Goal: Task Accomplishment & Management: Manage account settings

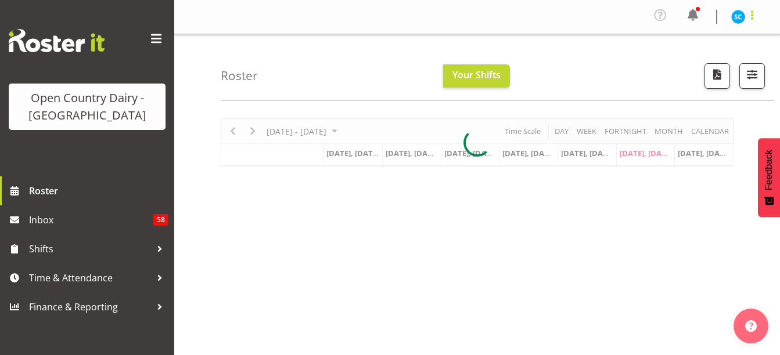
click at [752, 15] on span at bounding box center [752, 15] width 14 height 14
click at [691, 44] on link "Profile" at bounding box center [702, 43] width 111 height 21
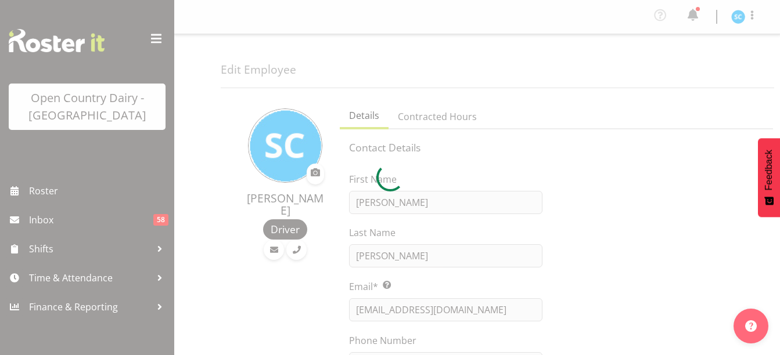
select select "TimelineWeek"
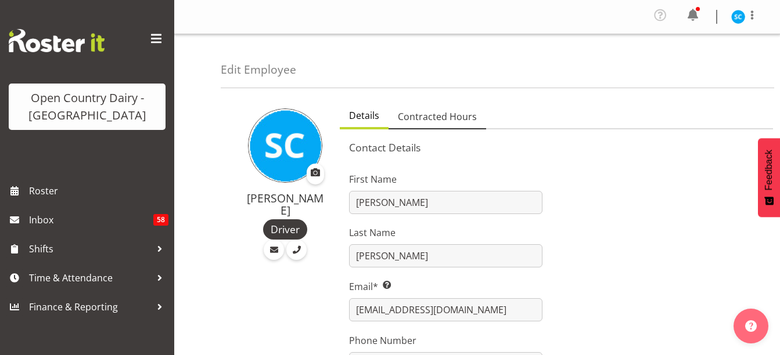
click at [442, 114] on span "Contracted Hours" at bounding box center [437, 117] width 79 height 14
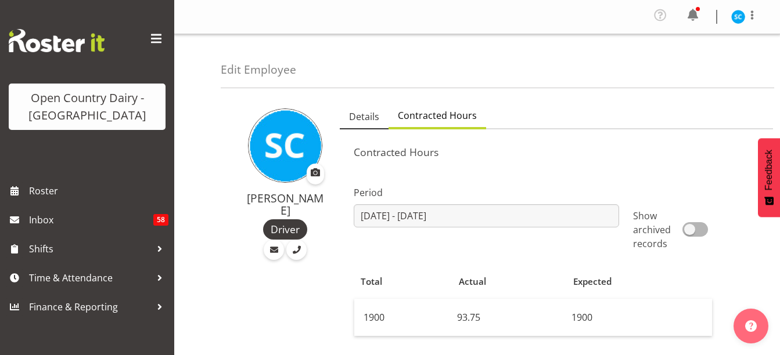
click at [355, 116] on span "Details" at bounding box center [364, 117] width 30 height 14
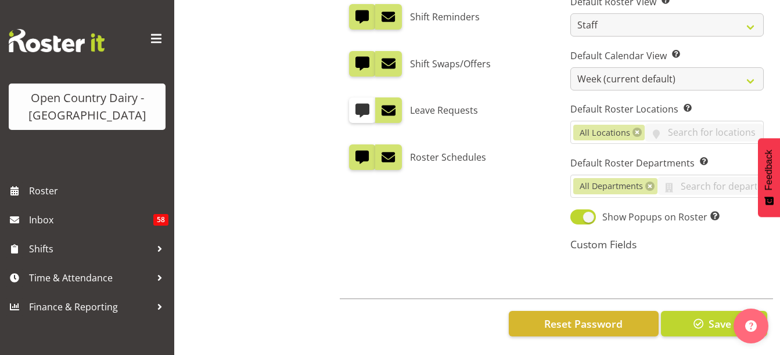
scroll to position [553, 0]
